Goal: Task Accomplishment & Management: Use online tool/utility

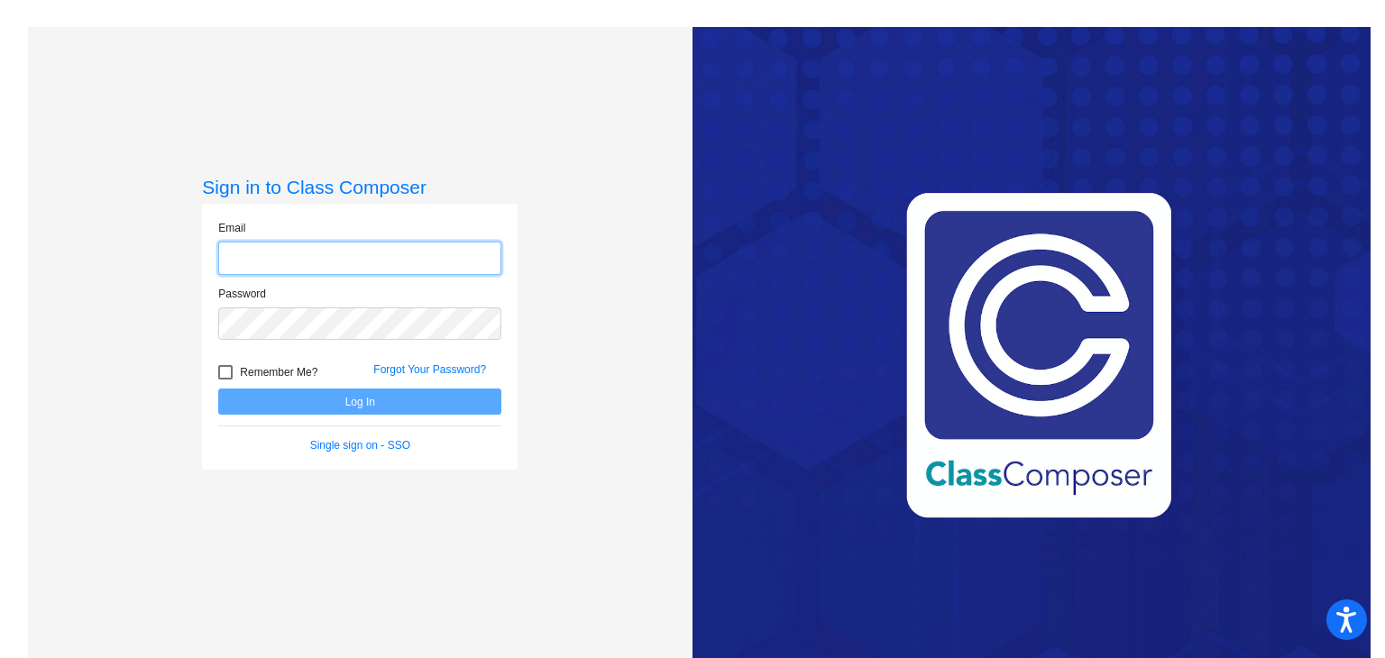
click at [375, 243] on input "email" at bounding box center [359, 258] width 283 height 33
type input "[EMAIL_ADDRESS][DOMAIN_NAME]"
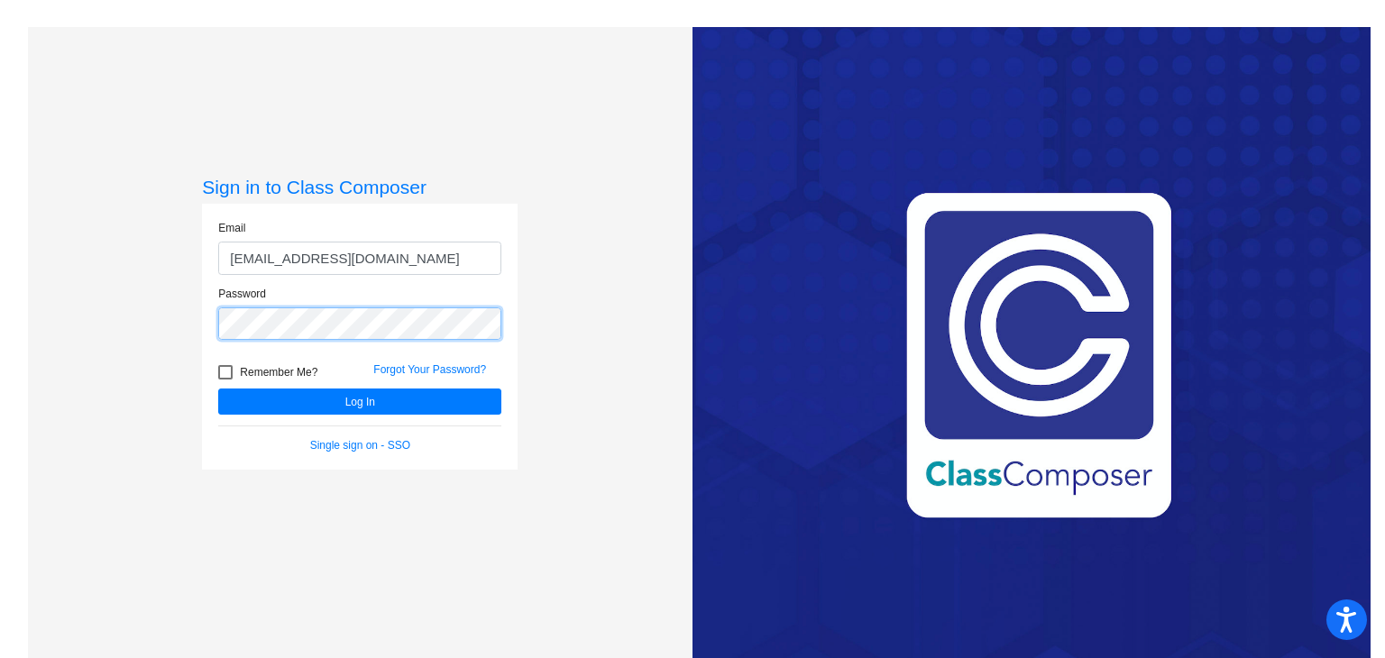
click at [218, 389] on button "Log In" at bounding box center [359, 402] width 283 height 26
click at [0, 211] on mat-sidenav-content "Sign in to Class Composer Email [EMAIL_ADDRESS][DOMAIN_NAME] Password Remember …" at bounding box center [692, 329] width 1385 height 658
click at [218, 389] on button "Log In" at bounding box center [359, 402] width 283 height 26
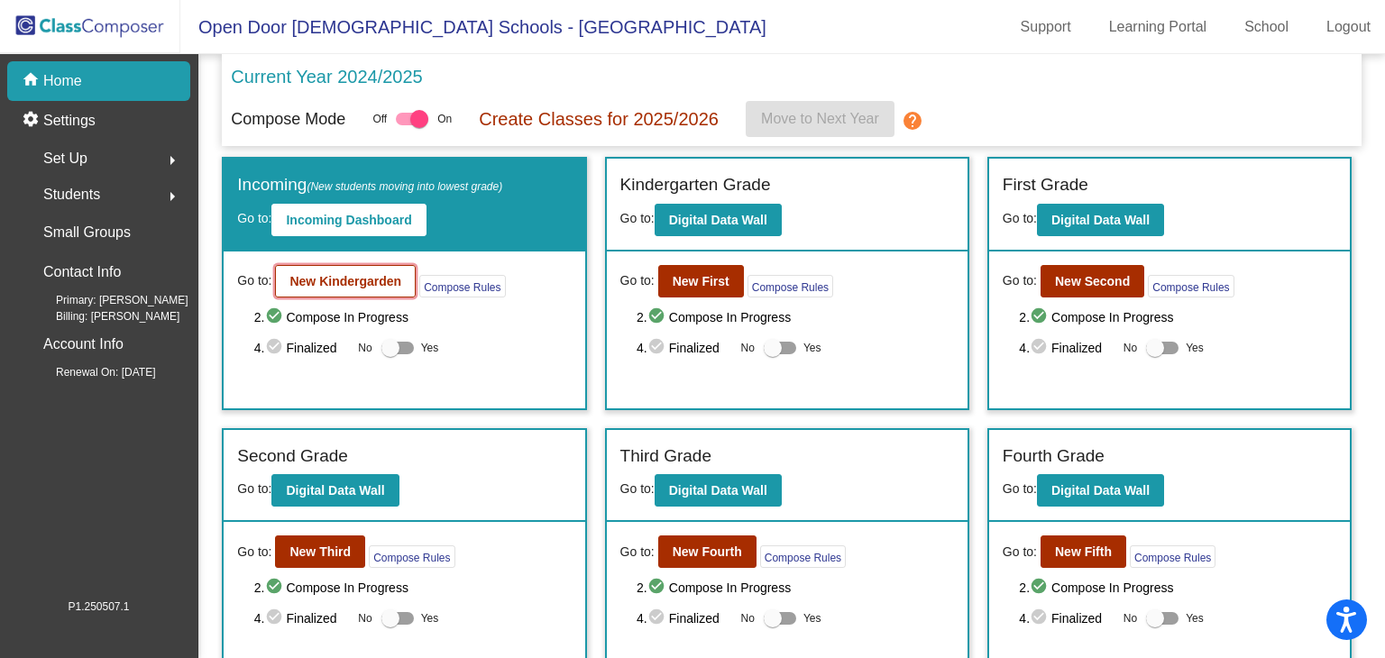
click at [321, 279] on b "New Kindergarden" at bounding box center [345, 281] width 112 height 14
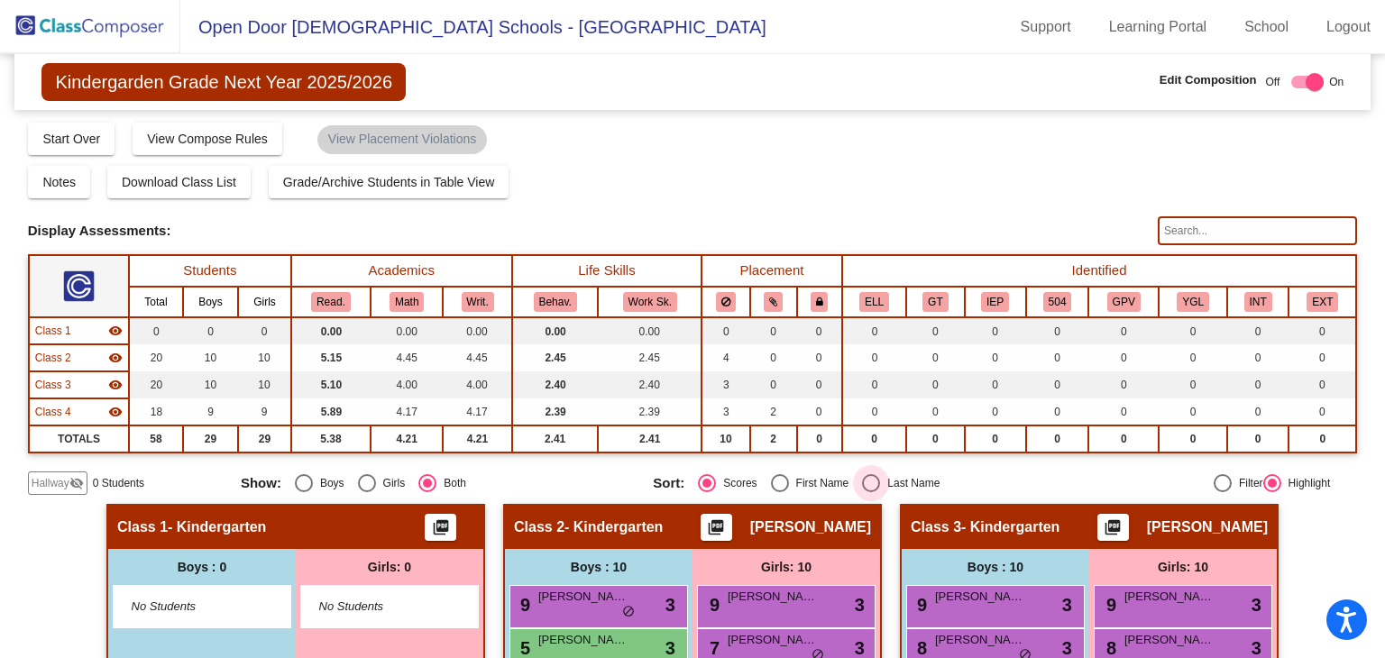
click at [880, 478] on div "Last Name" at bounding box center [910, 483] width 60 height 16
click at [871, 492] on input "Last Name" at bounding box center [870, 492] width 1 height 1
radio input "true"
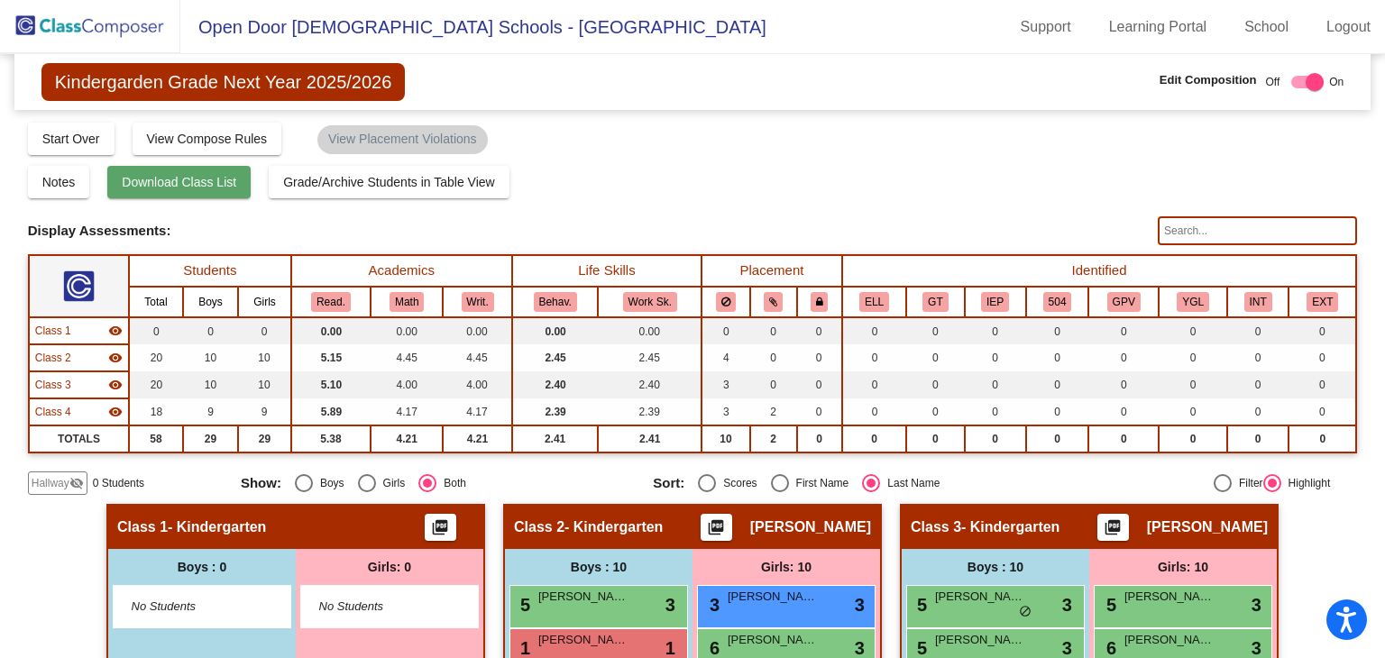
click at [211, 181] on span "Download Class List" at bounding box center [179, 182] width 114 height 14
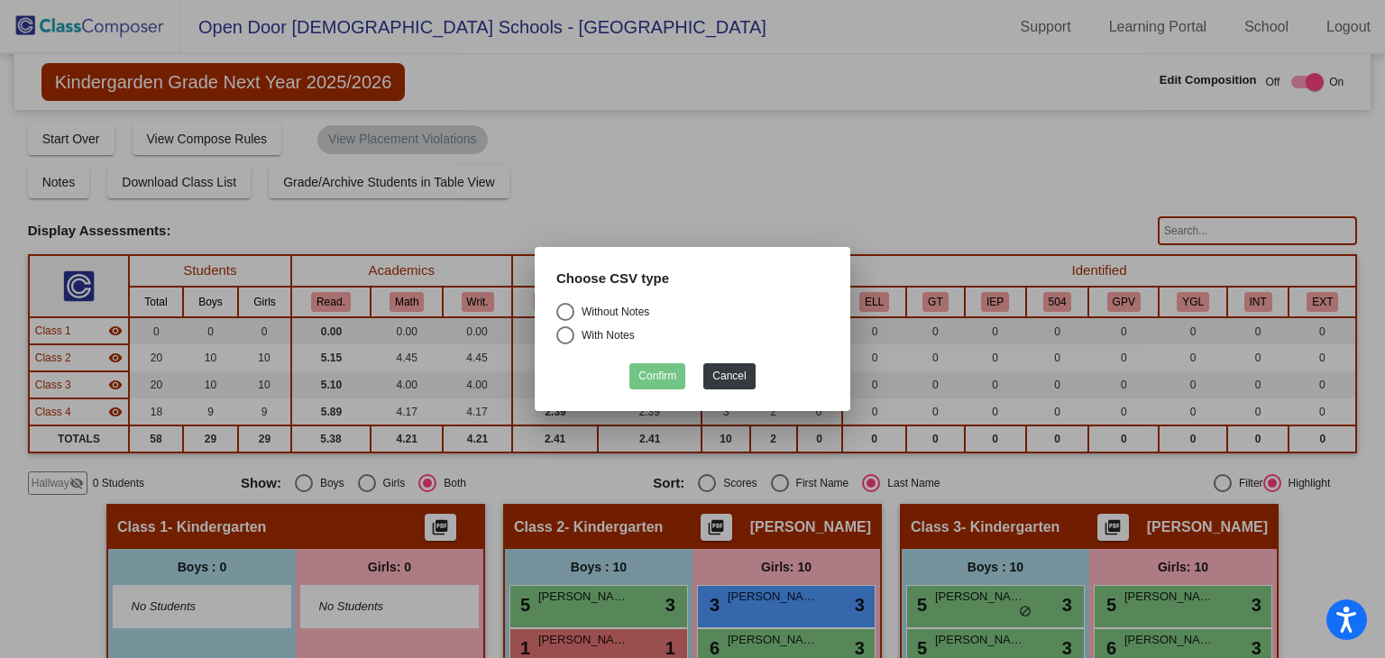
click at [566, 315] on div "Select an option" at bounding box center [565, 312] width 18 height 18
click at [565, 321] on input "Without Notes" at bounding box center [564, 321] width 1 height 1
radio input "true"
click at [660, 376] on button "Confirm" at bounding box center [657, 376] width 56 height 26
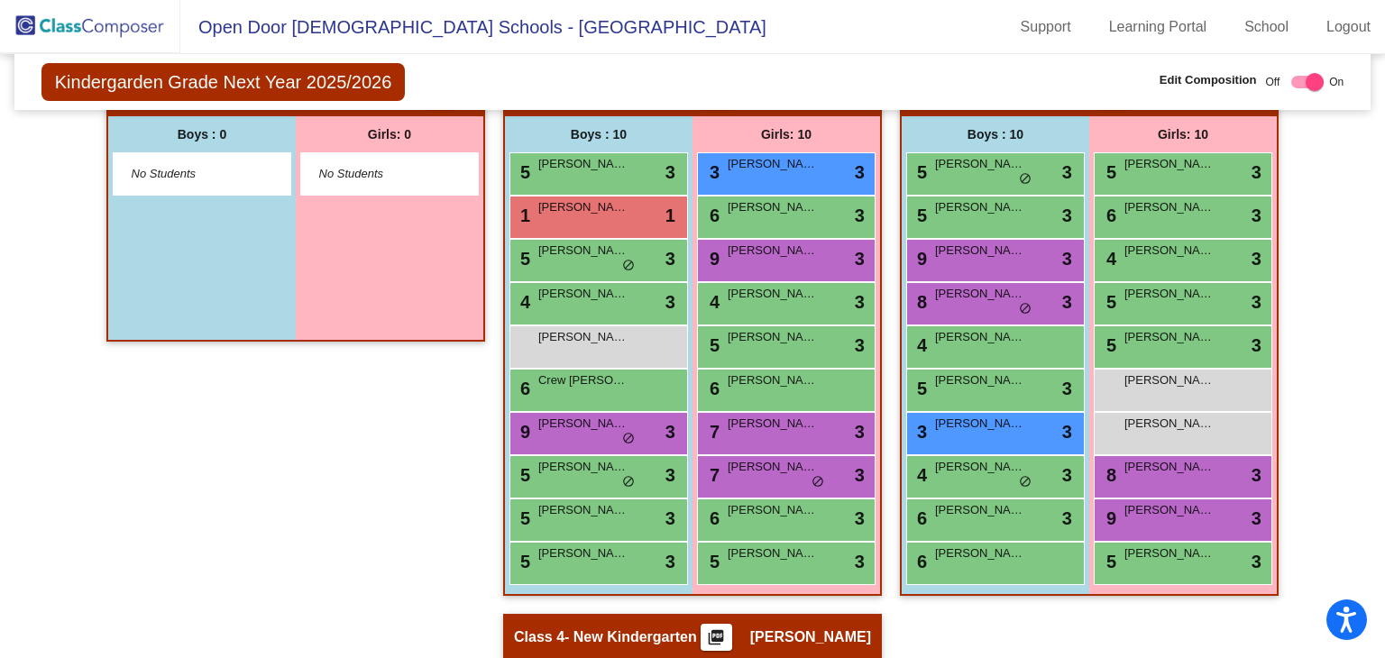
scroll to position [343, 0]
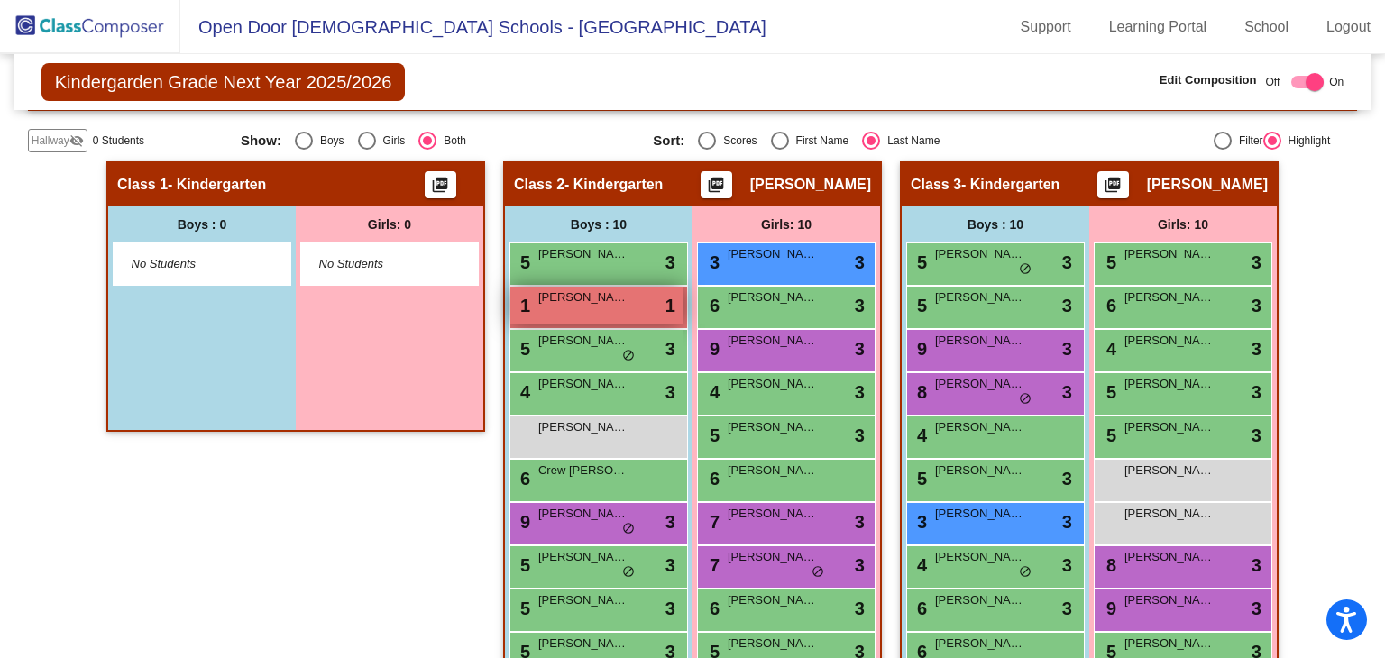
click at [590, 292] on span "[PERSON_NAME]" at bounding box center [583, 297] width 90 height 18
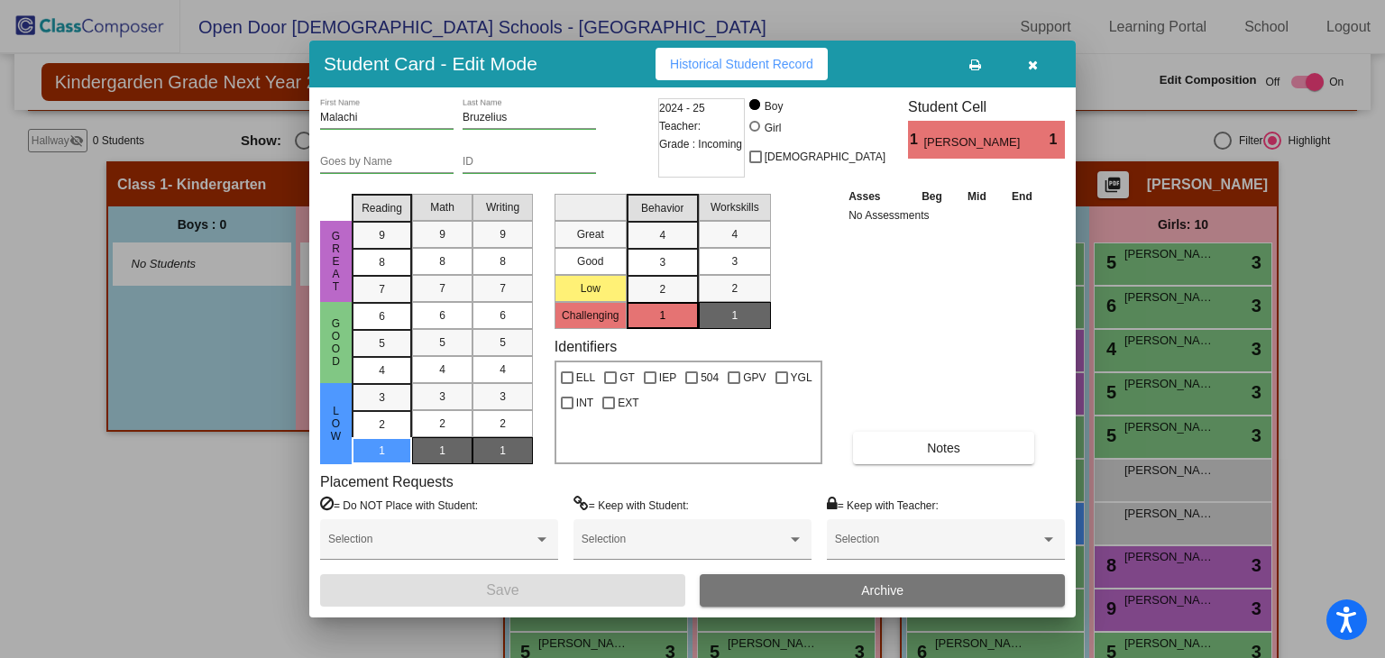
click at [821, 597] on button "Archive" at bounding box center [882, 590] width 365 height 32
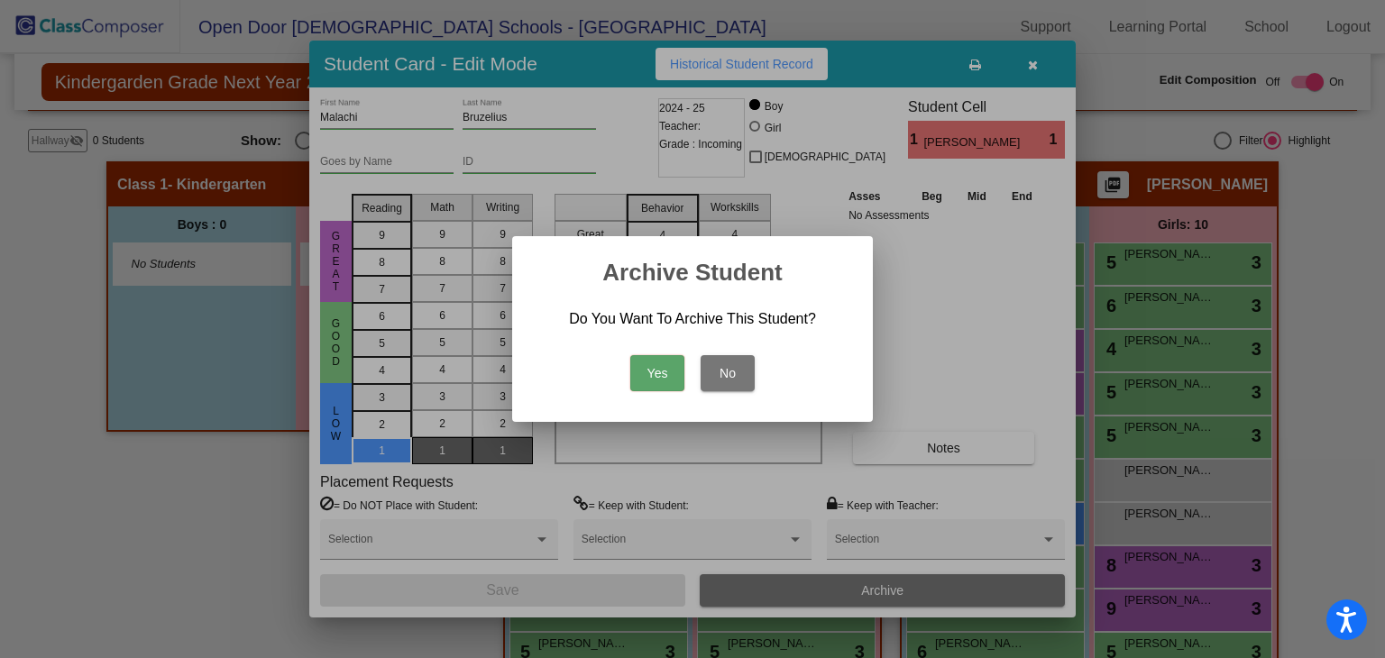
click at [671, 372] on button "Yes" at bounding box center [657, 373] width 54 height 36
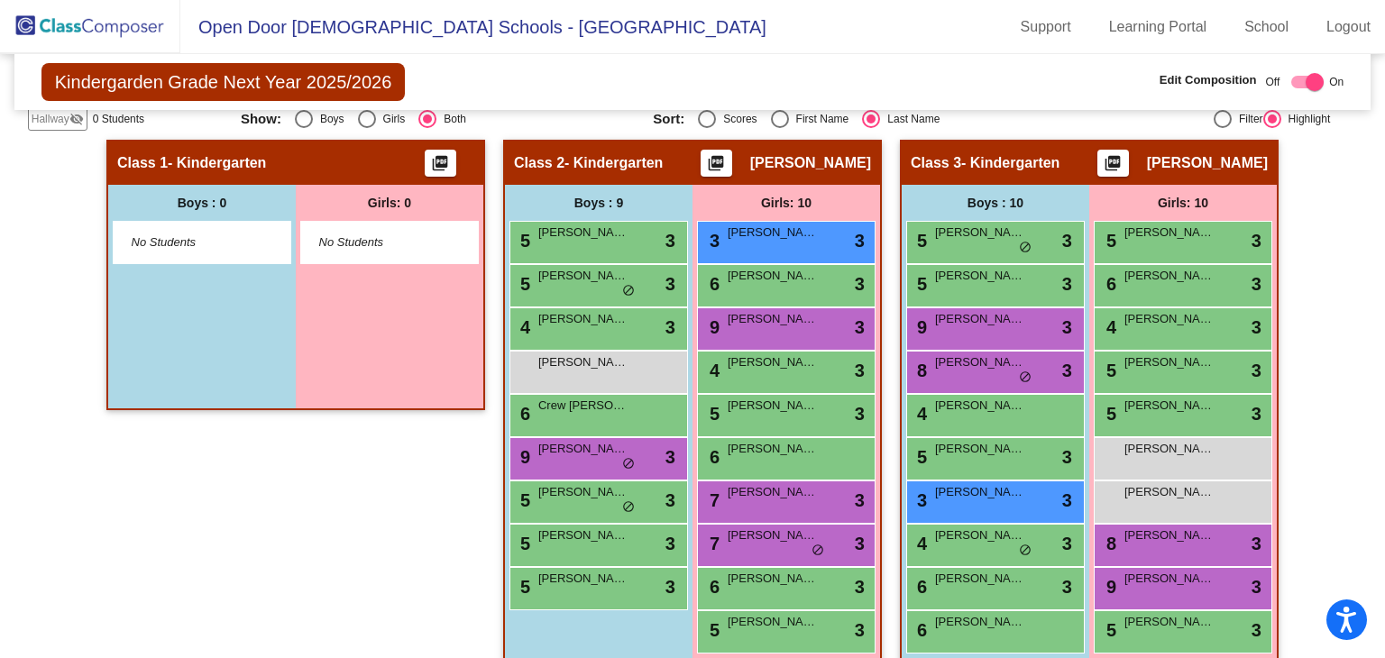
scroll to position [361, 0]
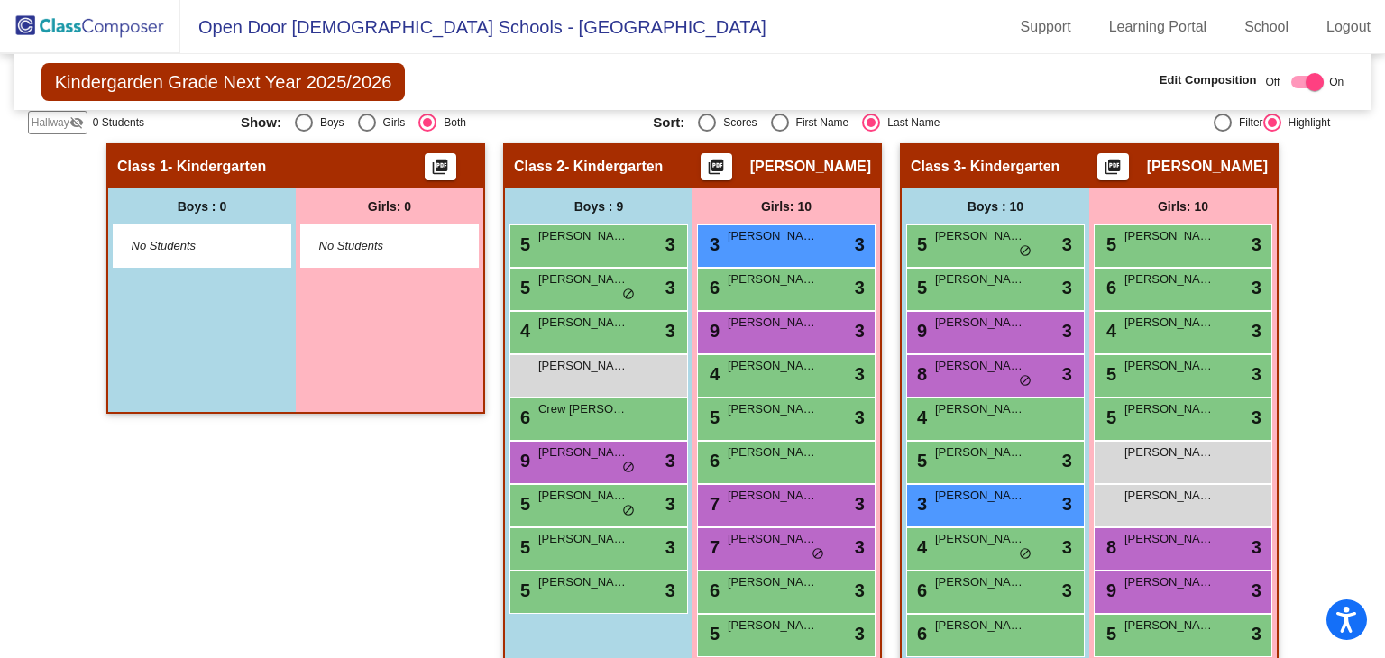
drag, startPoint x: 893, startPoint y: 315, endPoint x: 1303, endPoint y: 282, distance: 410.6
click at [1306, 279] on div "Hallway - Hallway Class picture_as_pdf Add Student First Name Last Name Student…" at bounding box center [693, 664] width 1330 height 1042
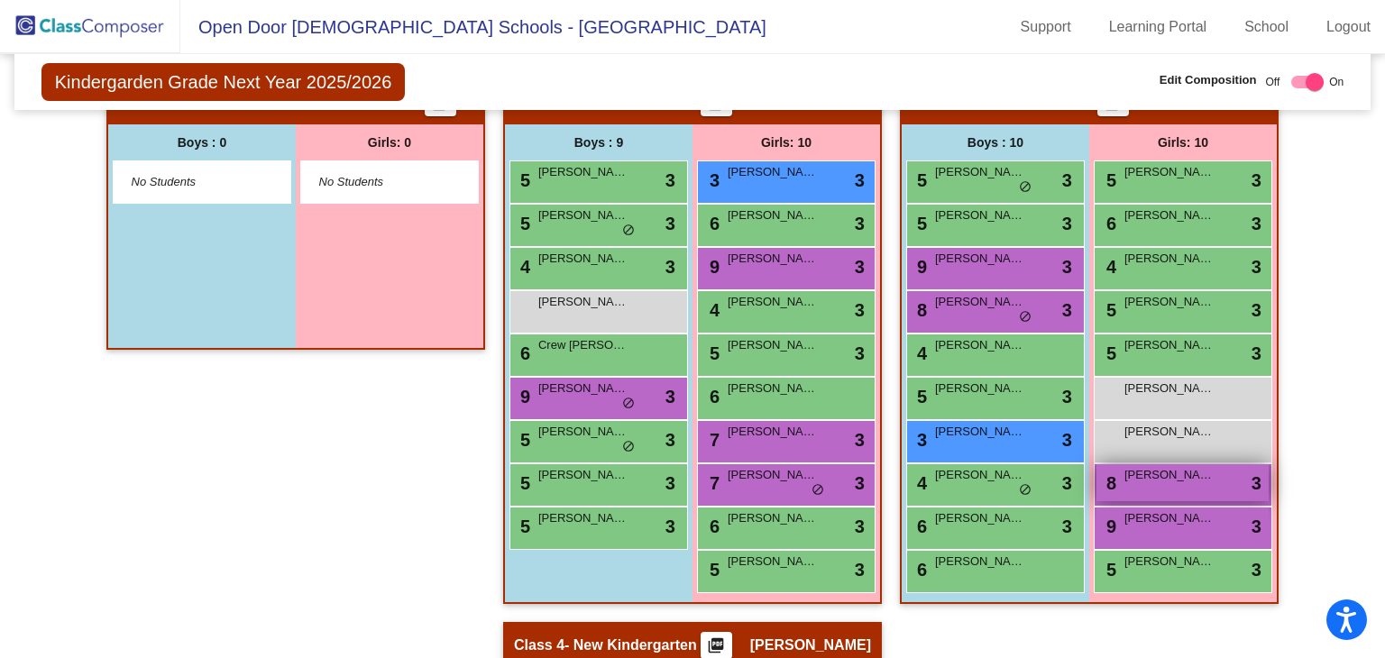
scroll to position [451, 0]
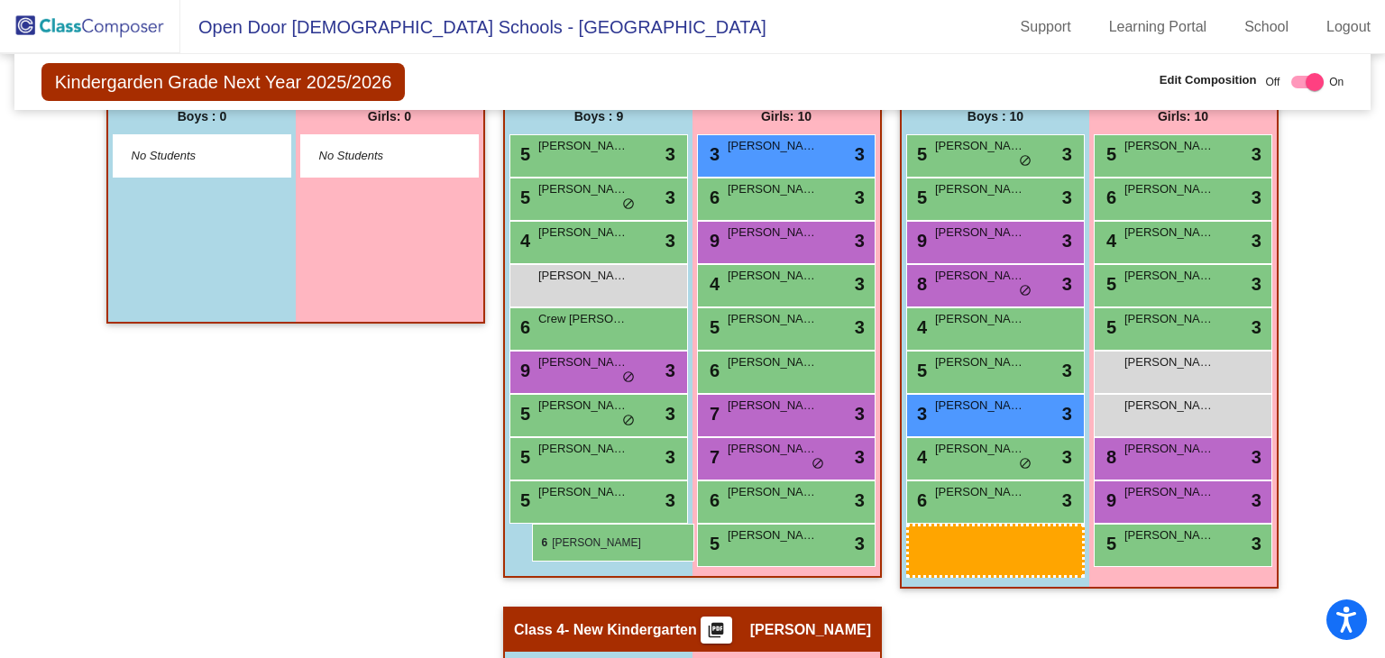
drag, startPoint x: 1009, startPoint y: 553, endPoint x: 526, endPoint y: 525, distance: 484.0
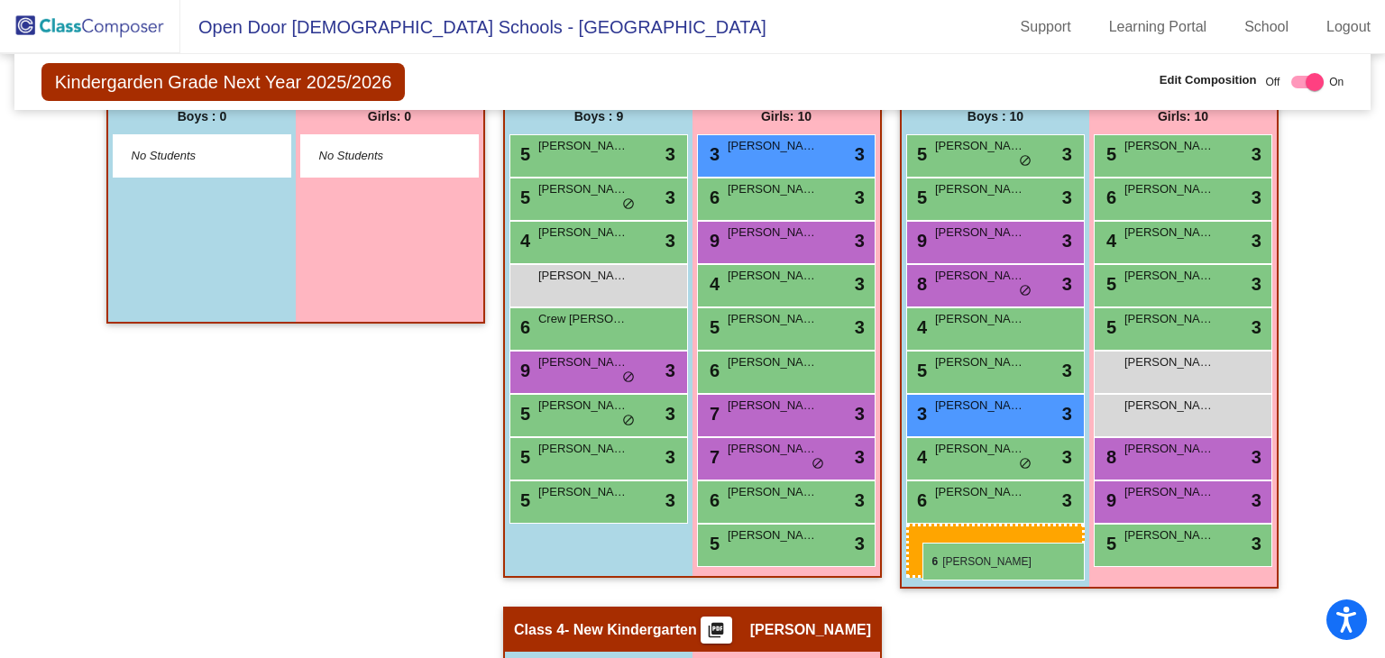
drag, startPoint x: 941, startPoint y: 538, endPoint x: 922, endPoint y: 543, distance: 19.5
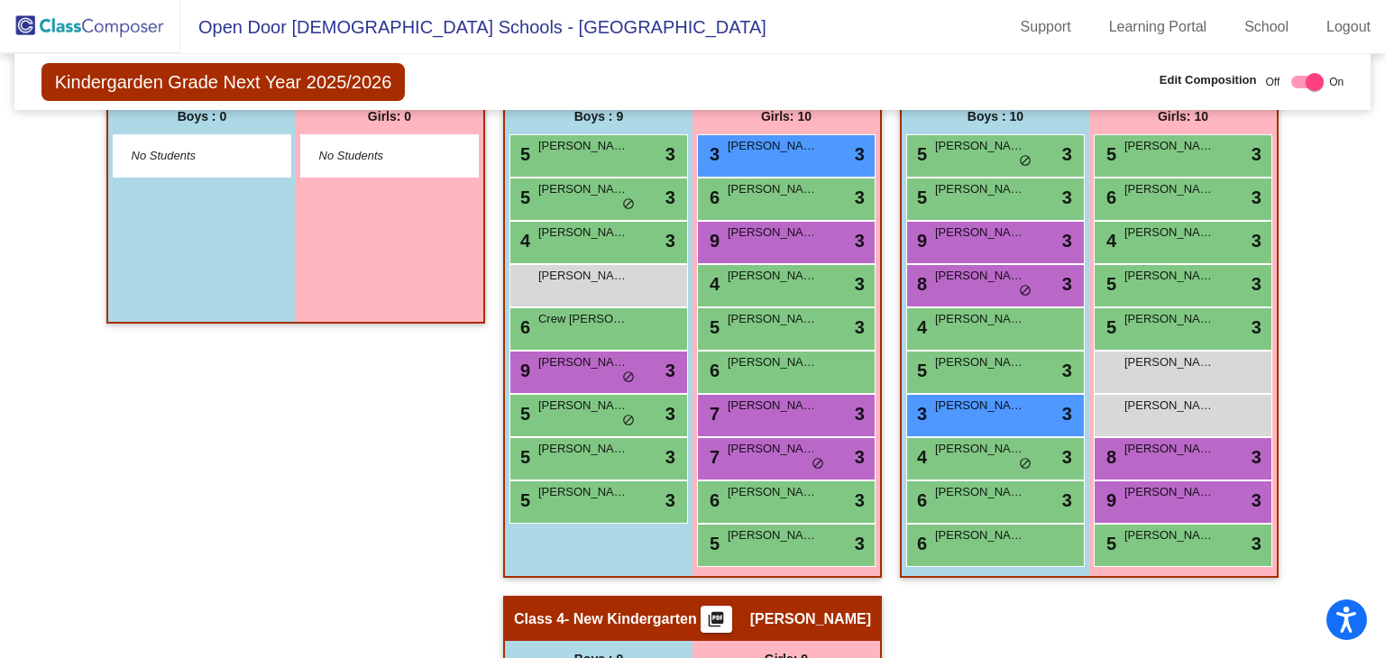
scroll to position [0, 0]
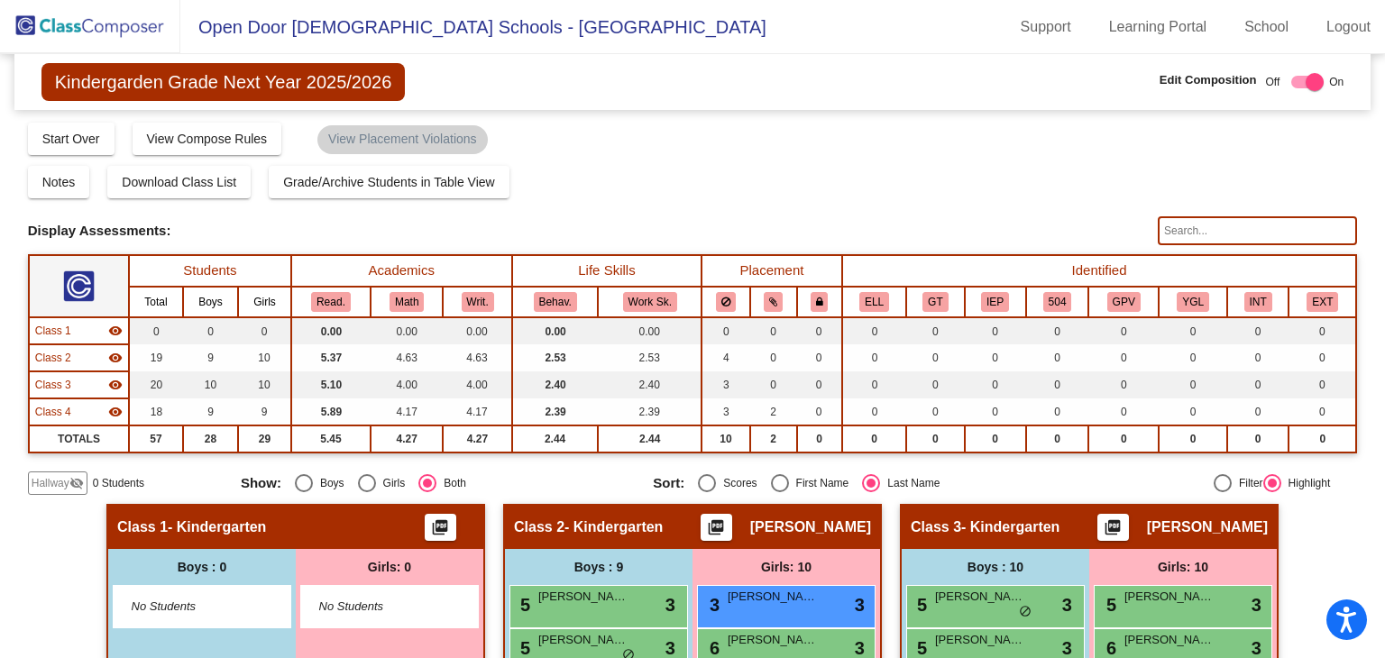
click at [121, 15] on img at bounding box center [90, 26] width 180 height 53
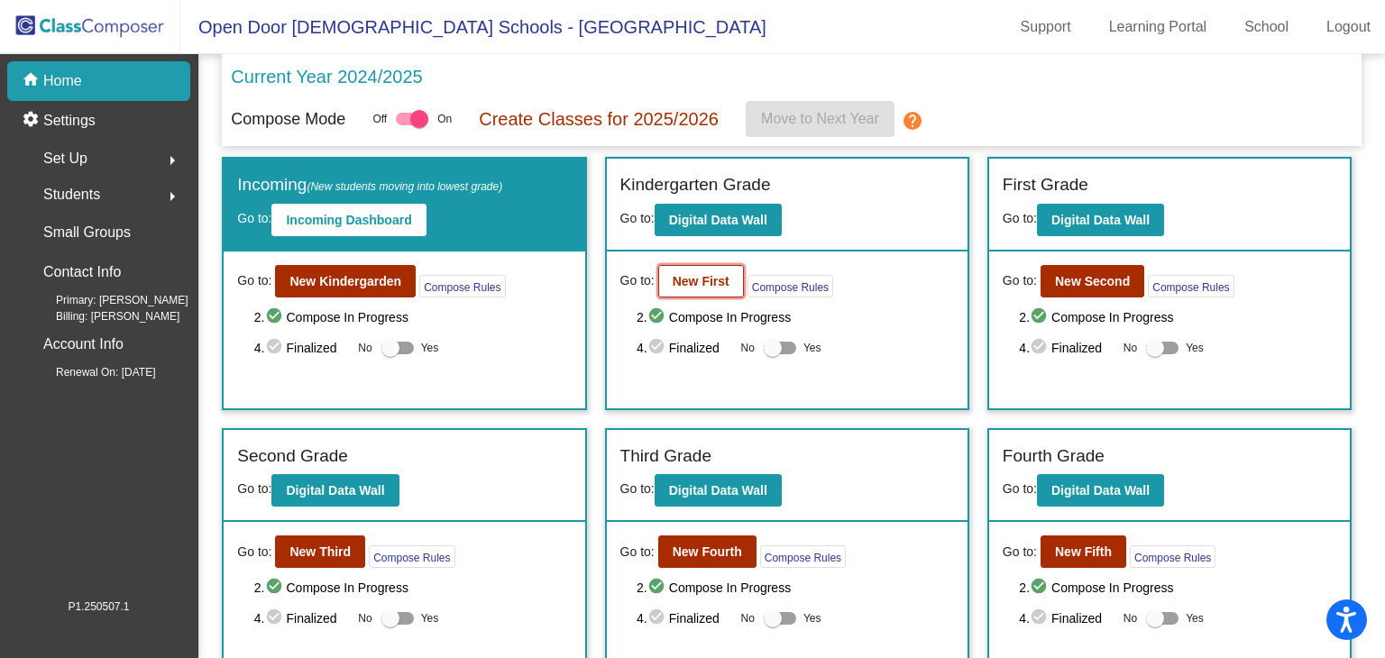
click at [685, 279] on b "New First" at bounding box center [701, 281] width 57 height 14
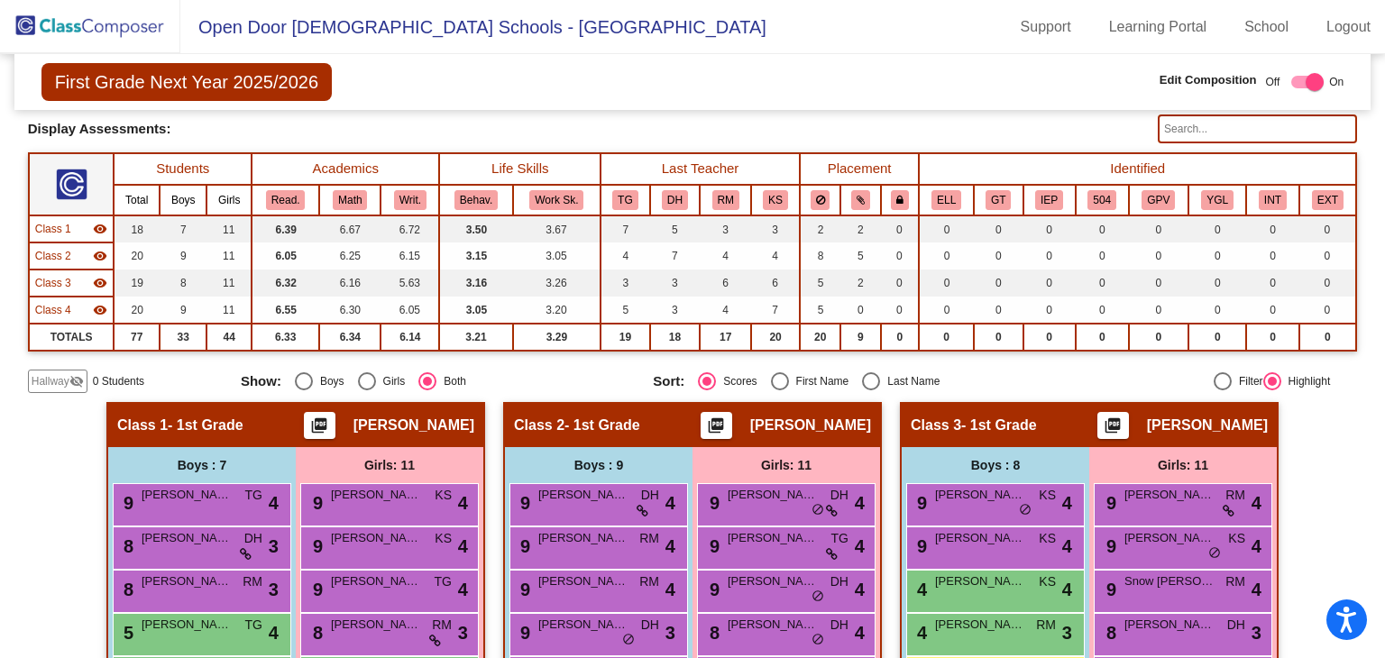
scroll to position [180, 0]
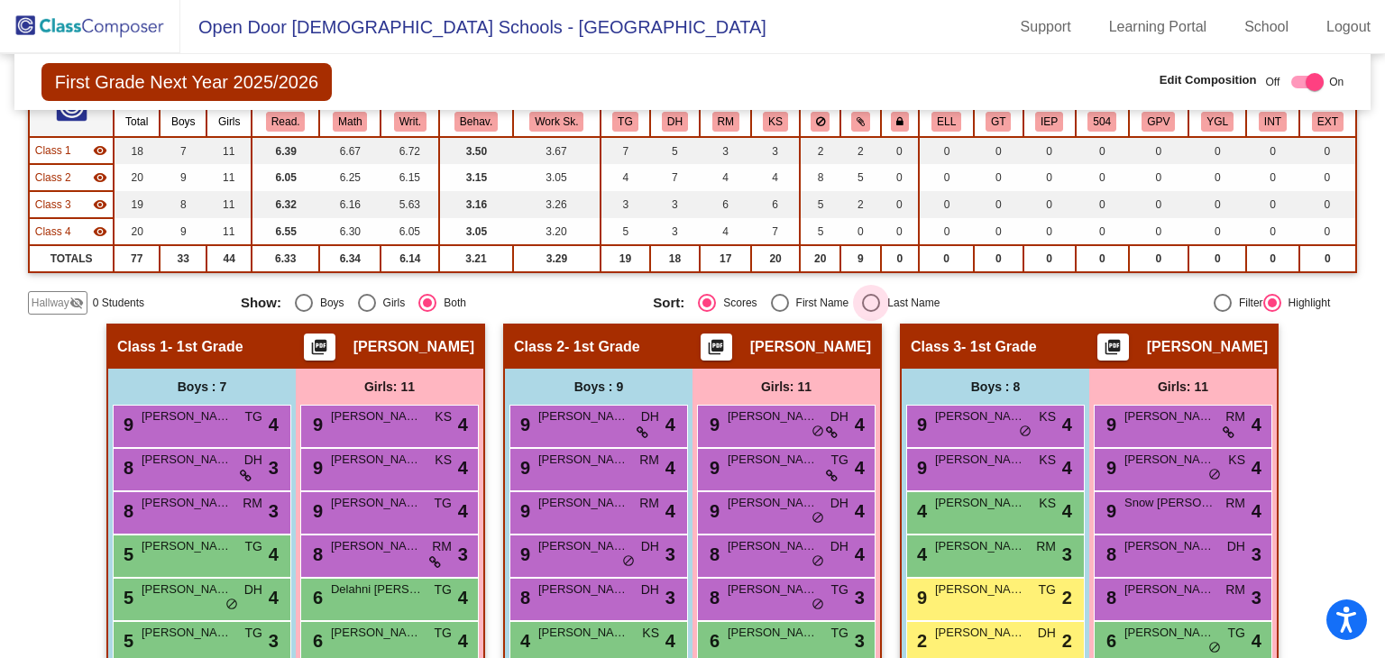
click at [862, 294] on div "Select an option" at bounding box center [871, 303] width 18 height 18
click at [870, 312] on input "Last Name" at bounding box center [870, 312] width 1 height 1
radio input "true"
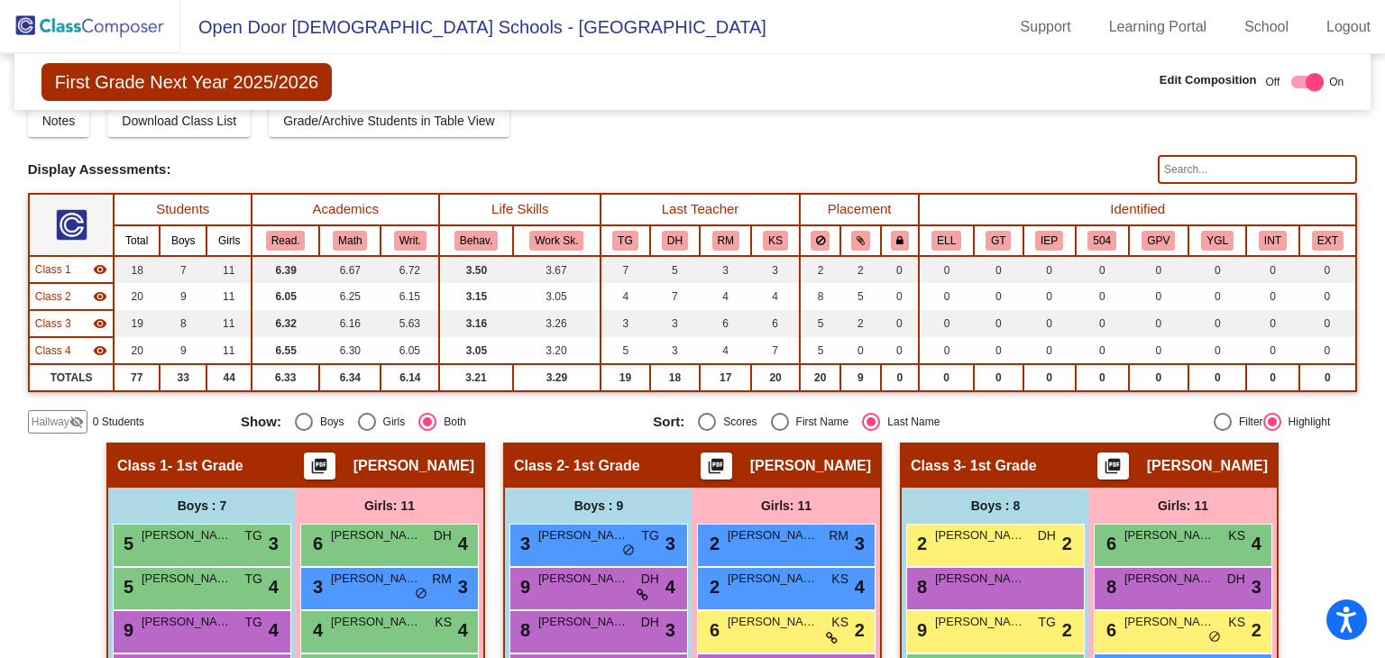
scroll to position [0, 0]
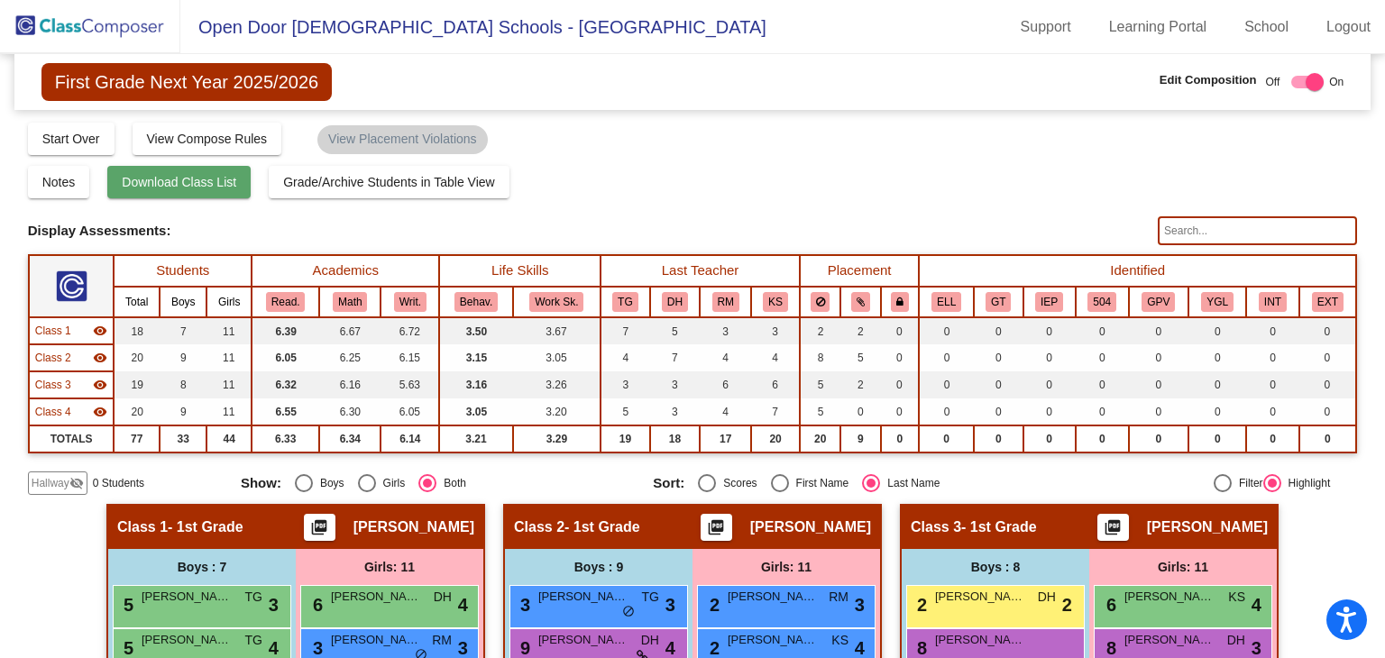
click at [226, 176] on span "Download Class List" at bounding box center [179, 182] width 114 height 14
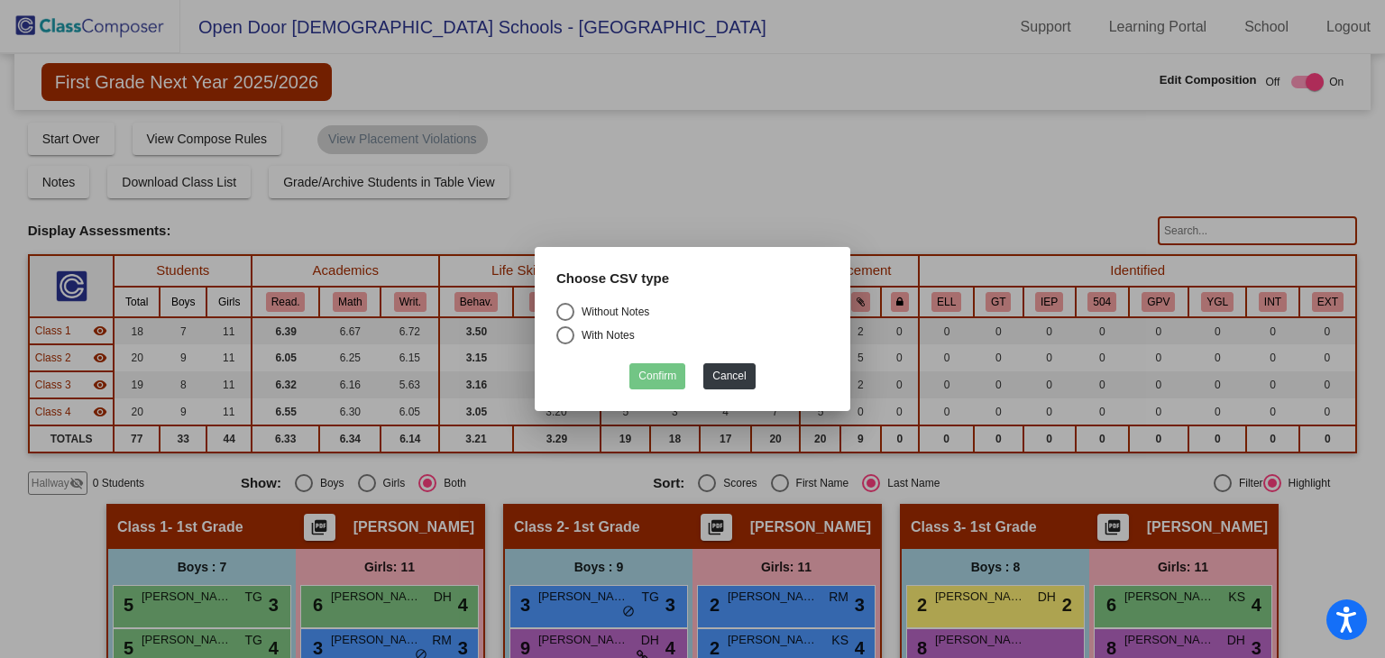
drag, startPoint x: 566, startPoint y: 305, endPoint x: 589, endPoint y: 338, distance: 40.3
click at [567, 305] on div "Select an option" at bounding box center [565, 312] width 18 height 18
click at [565, 321] on input "Without Notes" at bounding box center [564, 321] width 1 height 1
radio input "true"
click at [671, 375] on button "Confirm" at bounding box center [657, 376] width 56 height 26
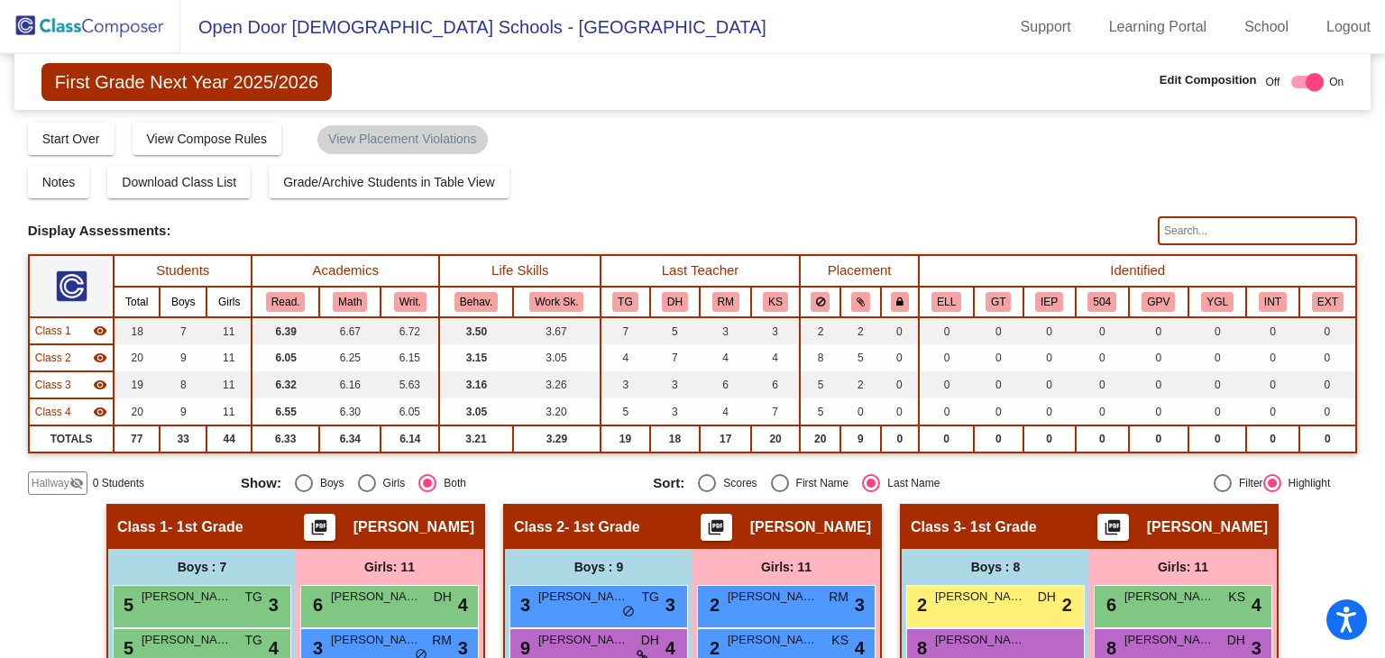
click at [1104, 149] on div "Compose Start Over Submit Classes Compose has been submitted Check for Incomple…" at bounding box center [693, 138] width 1330 height 34
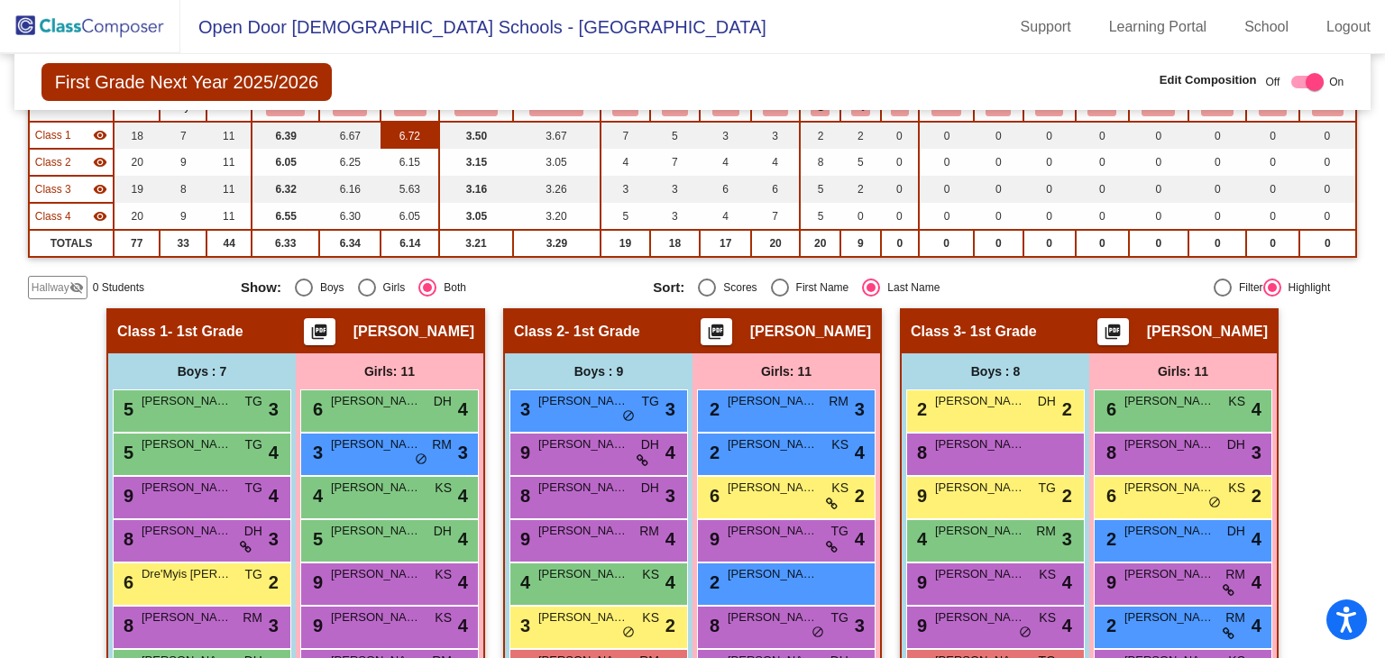
scroll to position [90, 0]
